Goal: Find specific page/section: Find specific page/section

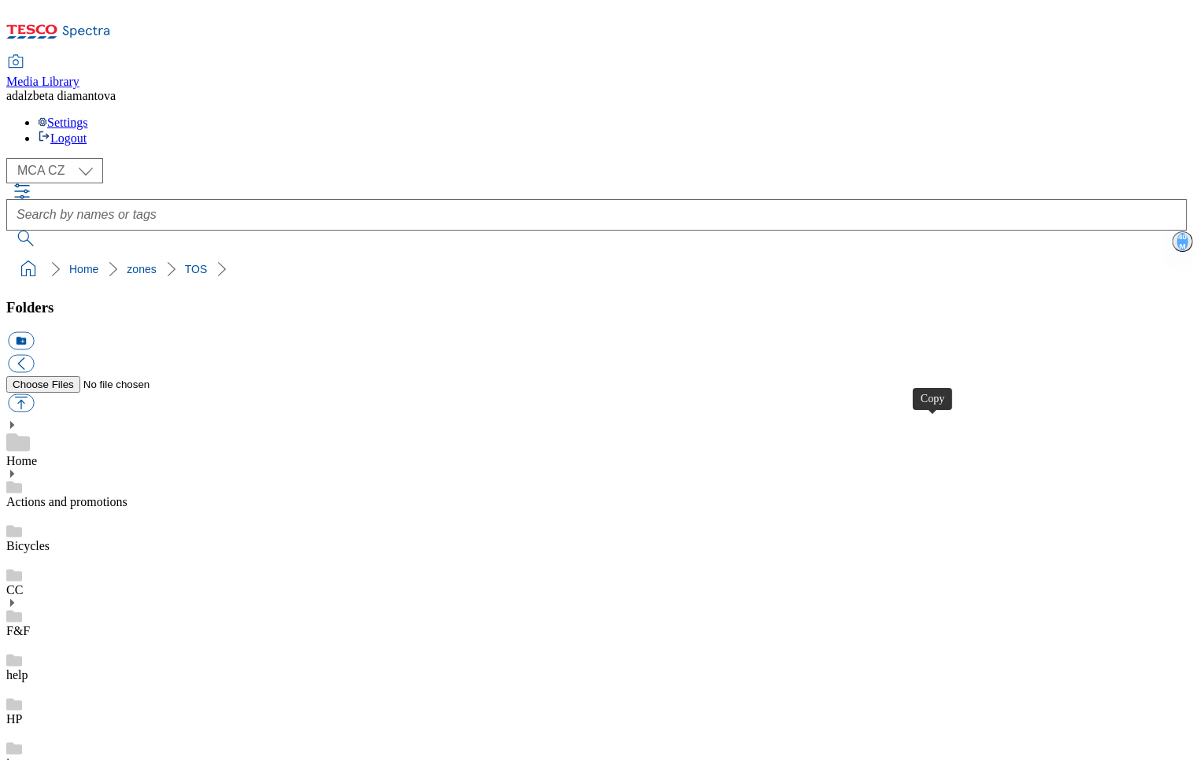
click at [87, 158] on select "MCA CZ MCA HU MCA SK" at bounding box center [54, 170] width 97 height 25
select select "flare-mca-sk"
click at [11, 158] on select "MCA CZ MCA HU MCA SK" at bounding box center [54, 170] width 97 height 25
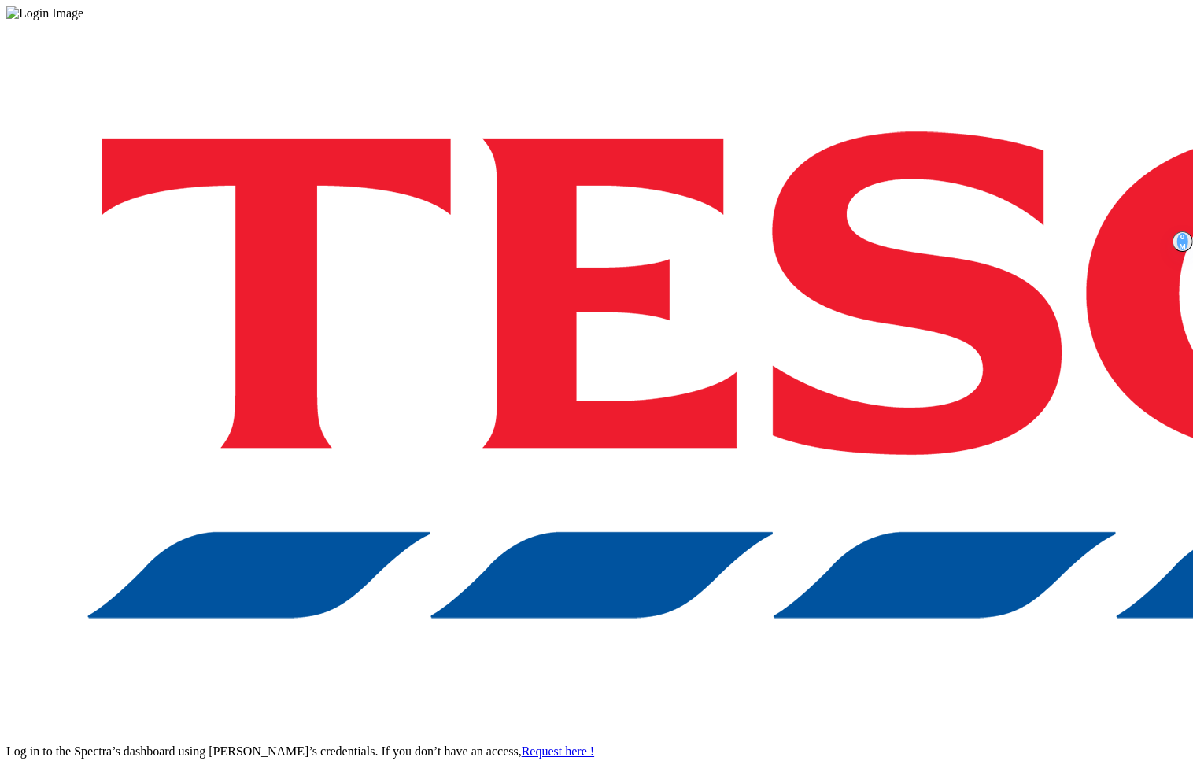
click at [933, 457] on div "Log in to the Spectra’s dashboard using [PERSON_NAME]’s credentials. If you don…" at bounding box center [596, 411] width 1181 height 782
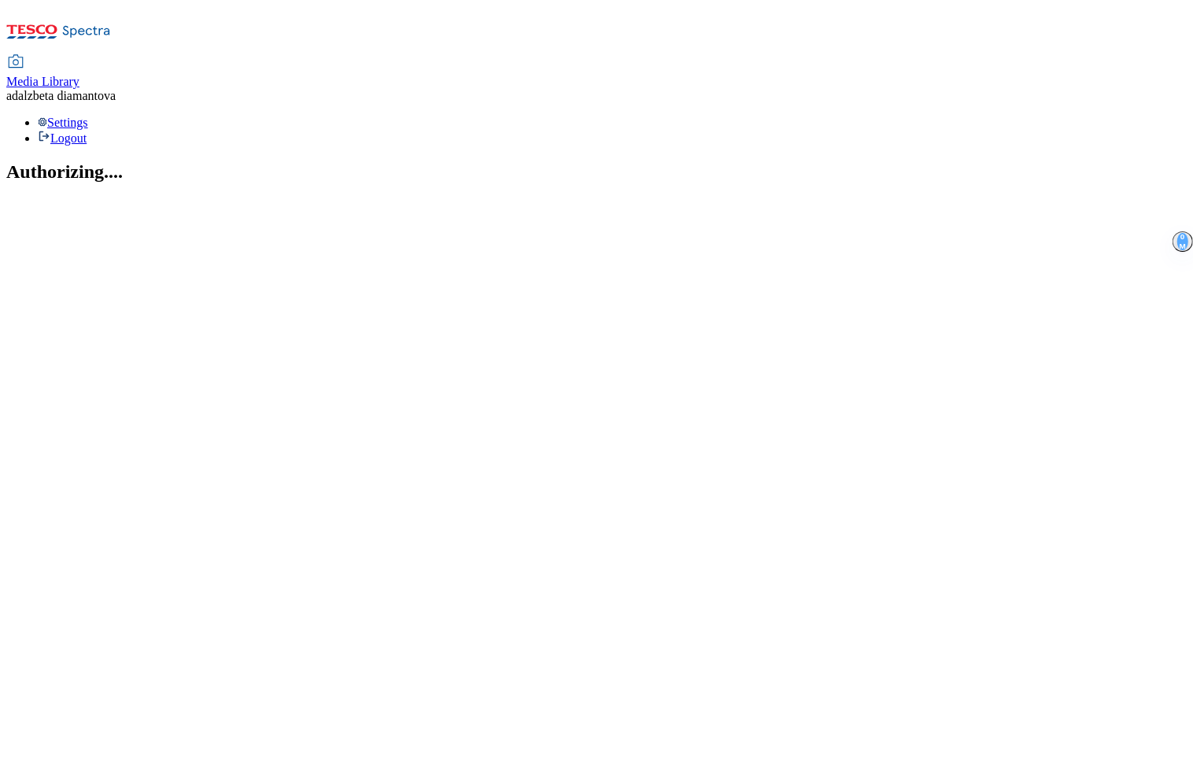
select select "flare-mca-sk"
